Goal: Browse casually

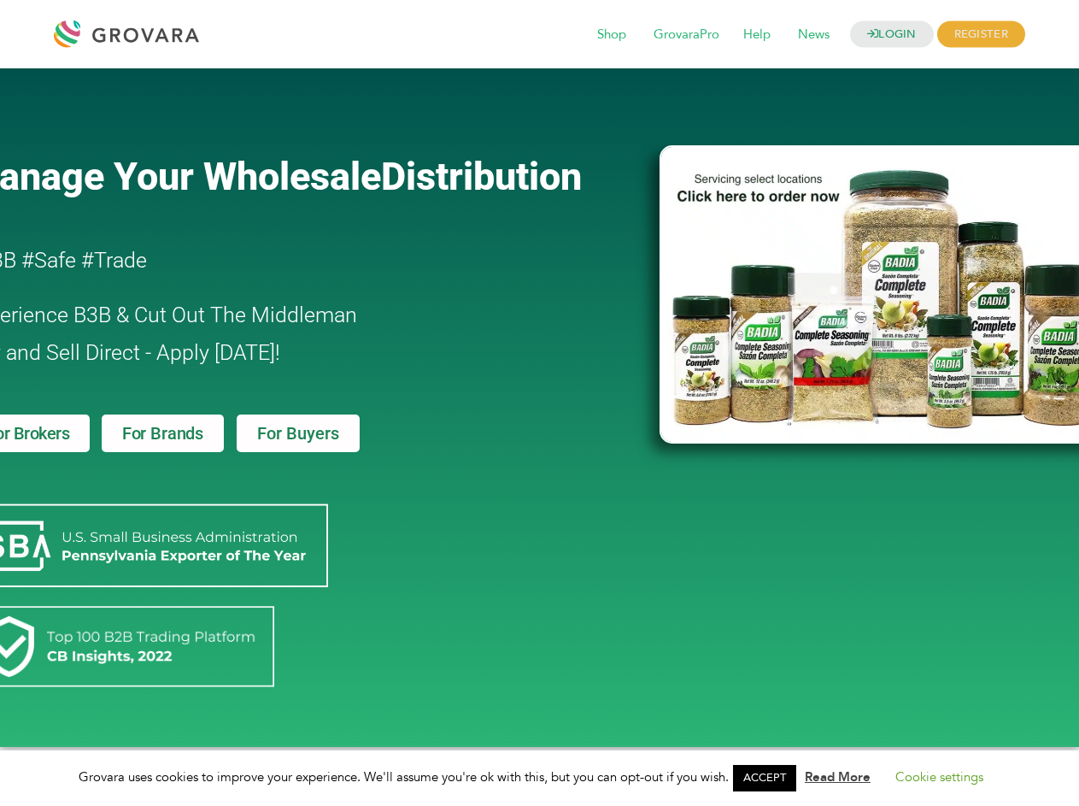
click at [770, 778] on link "ACCEPT" at bounding box center [764, 778] width 63 height 26
